Goal: Check status: Check status

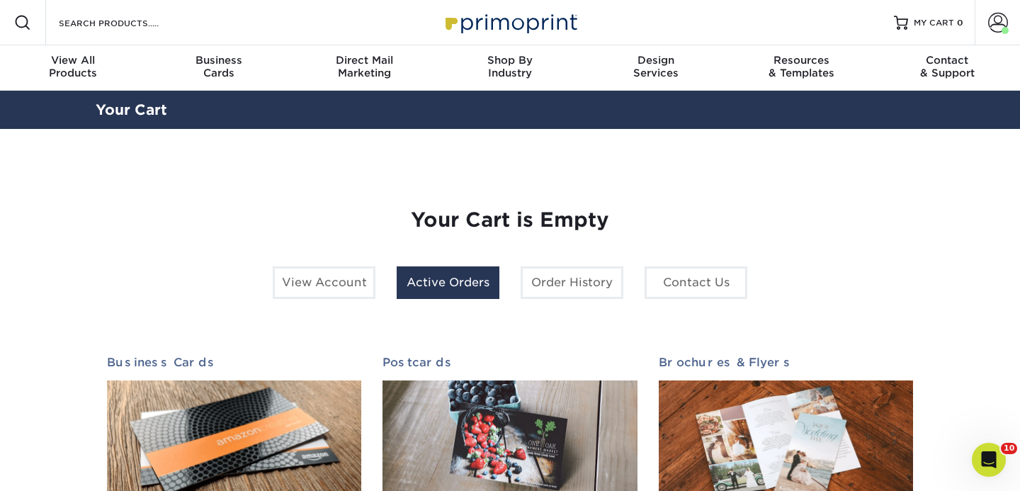
click at [463, 286] on link "Active Orders" at bounding box center [448, 282] width 103 height 33
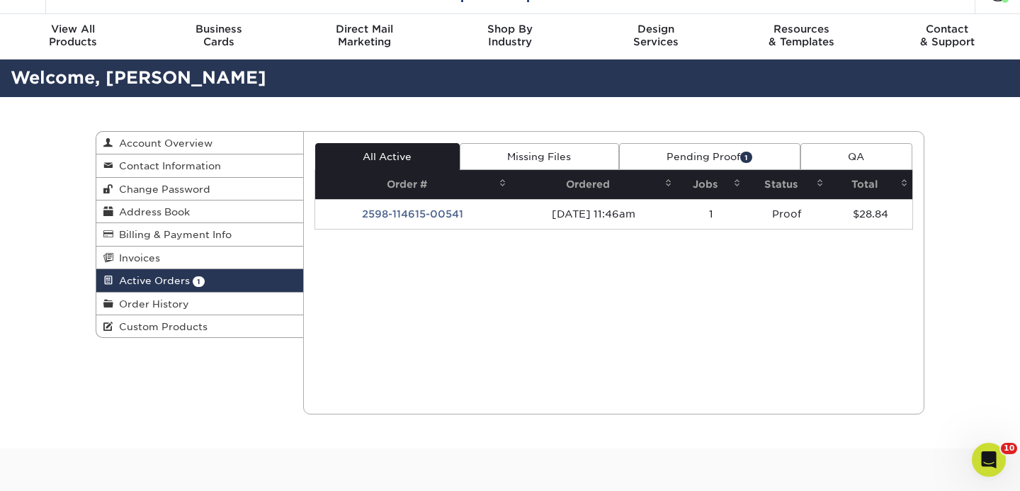
scroll to position [33, 0]
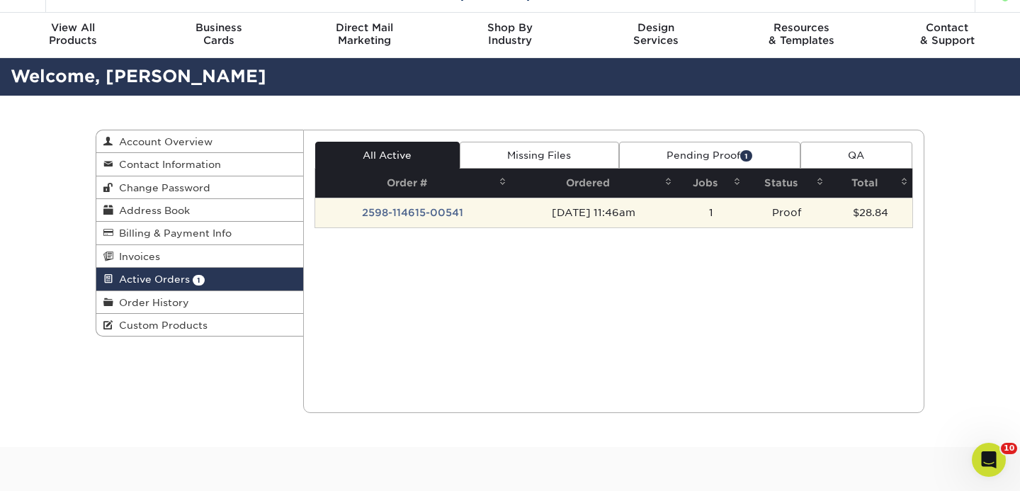
click at [426, 210] on td "2598-114615-00541" at bounding box center [413, 213] width 196 height 30
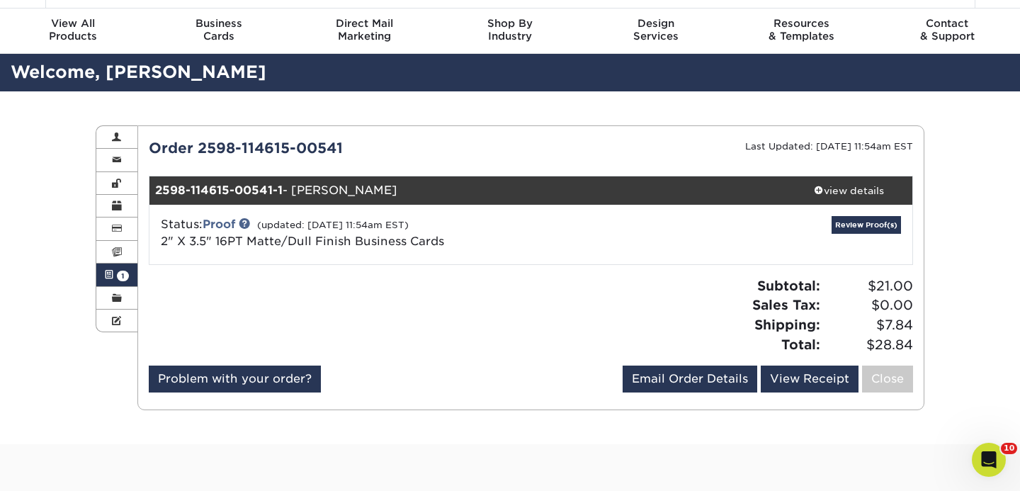
scroll to position [38, 0]
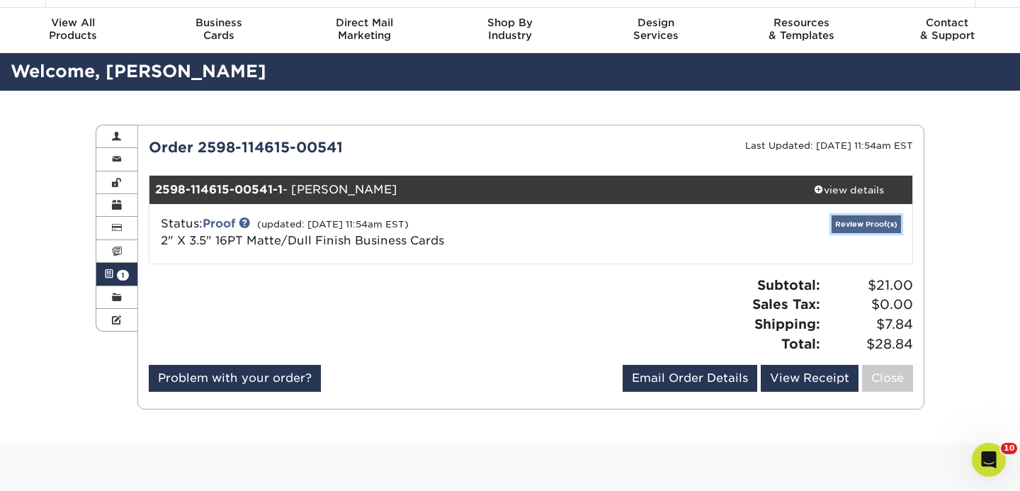
click at [841, 224] on link "Review Proof(s)" at bounding box center [866, 224] width 69 height 18
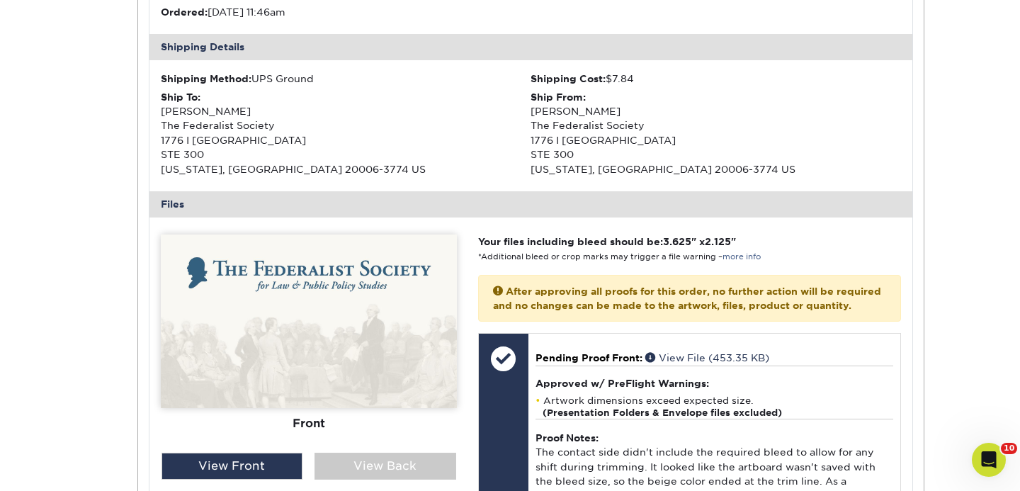
scroll to position [418, 0]
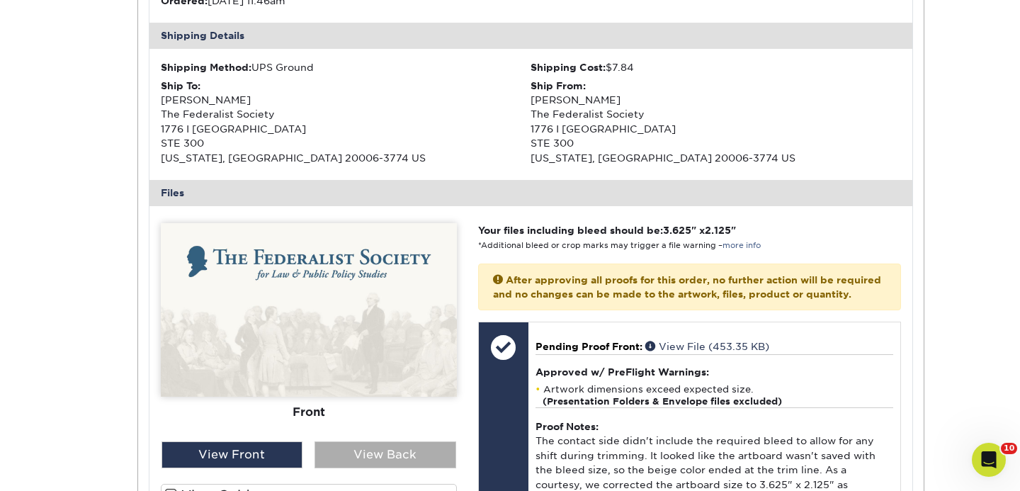
click at [390, 452] on div "View Back" at bounding box center [385, 454] width 142 height 27
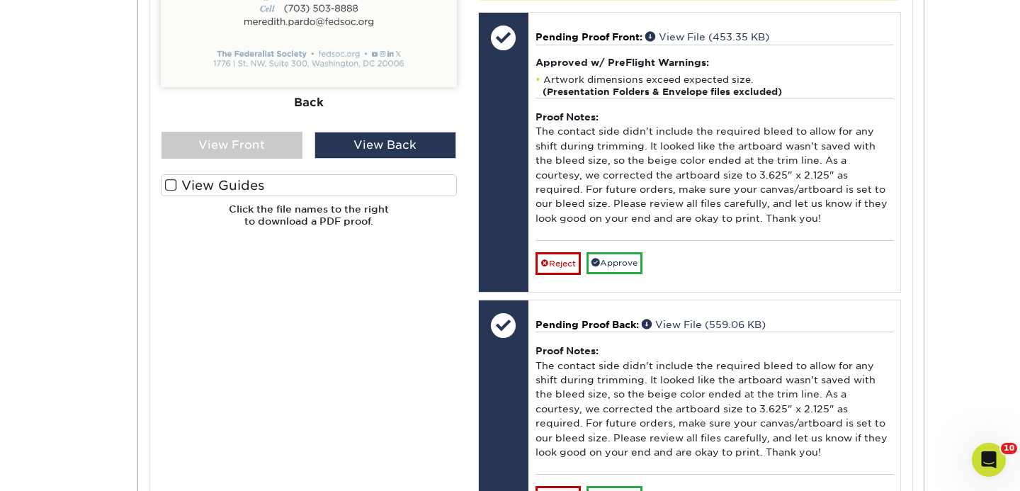
scroll to position [732, 0]
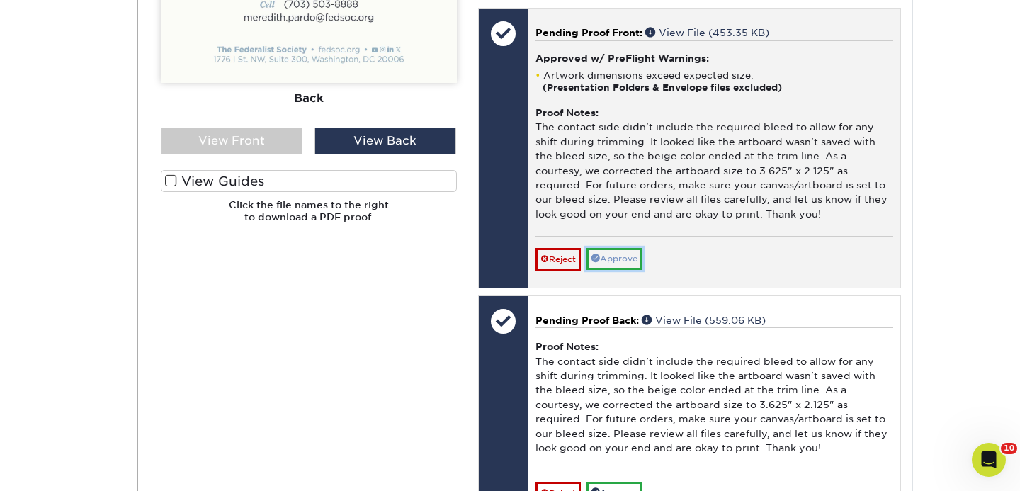
click at [629, 270] on link "Approve" at bounding box center [614, 259] width 56 height 22
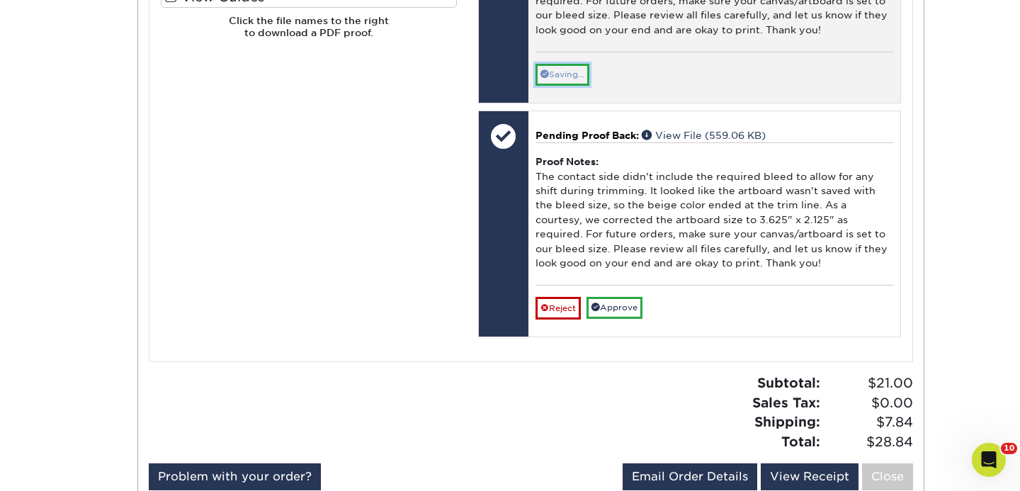
scroll to position [932, 0]
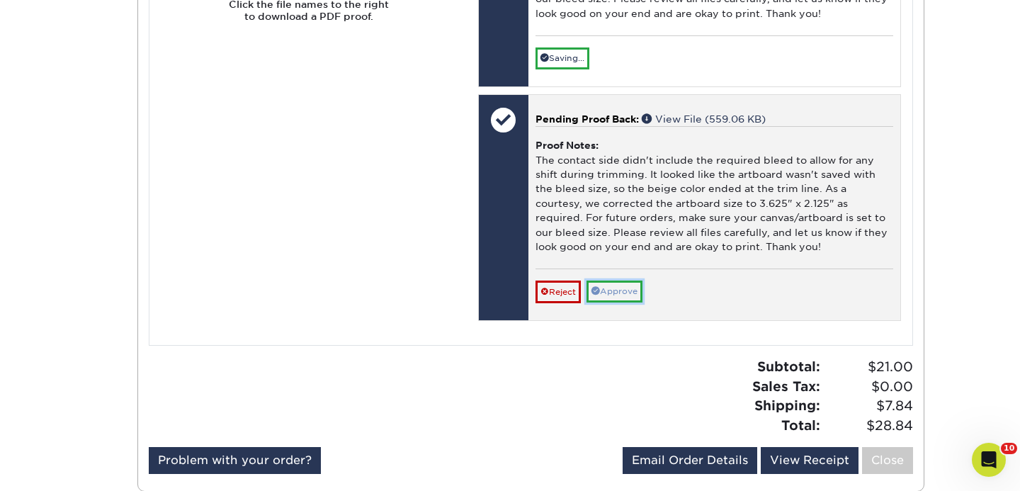
click at [625, 302] on link "Approve" at bounding box center [614, 291] width 56 height 22
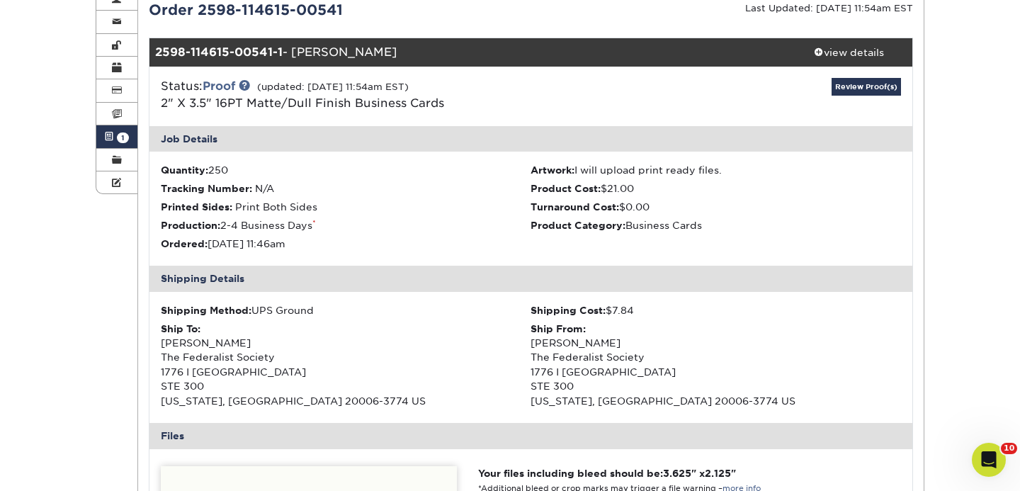
scroll to position [177, 0]
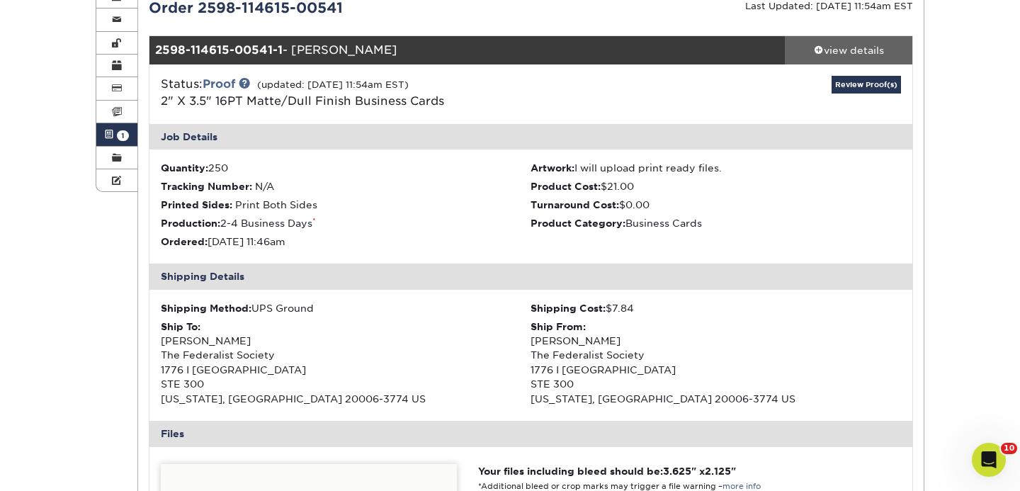
click at [824, 49] on div "view details" at bounding box center [848, 50] width 127 height 14
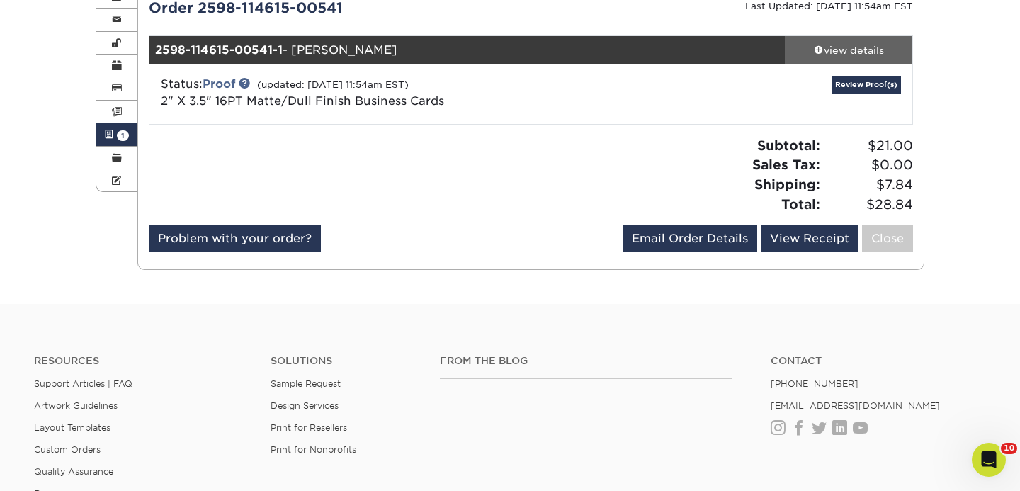
click at [851, 51] on div "view details" at bounding box center [848, 50] width 127 height 14
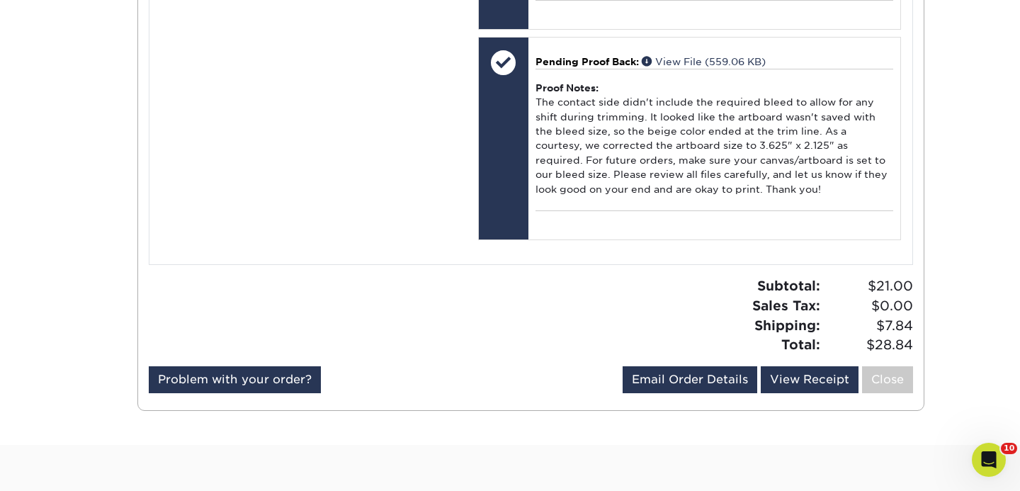
scroll to position [971, 0]
